Goal: Navigation & Orientation: Go to known website

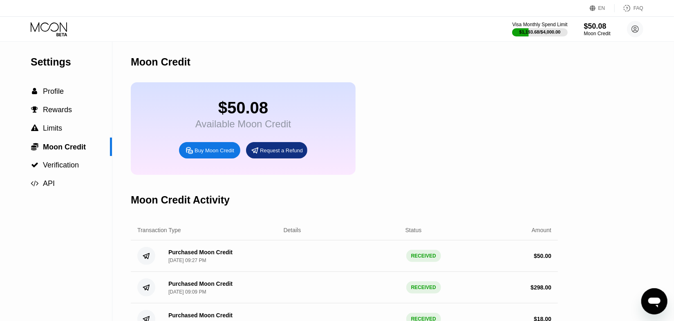
click at [63, 30] on icon at bounding box center [50, 29] width 38 height 14
